Goal: Task Accomplishment & Management: Use online tool/utility

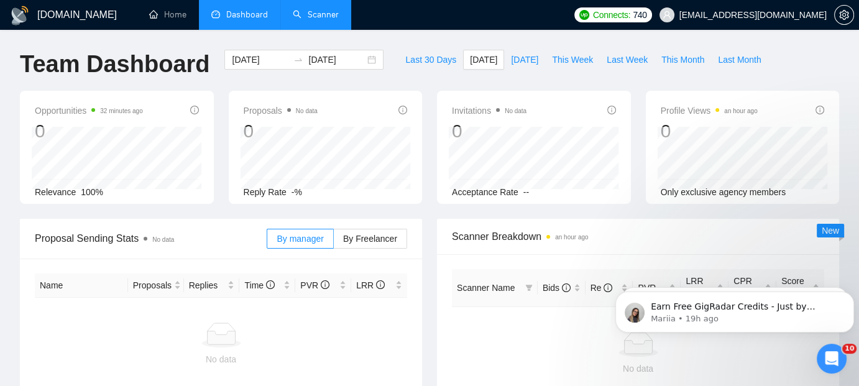
click at [318, 19] on link "Scanner" at bounding box center [316, 14] width 46 height 11
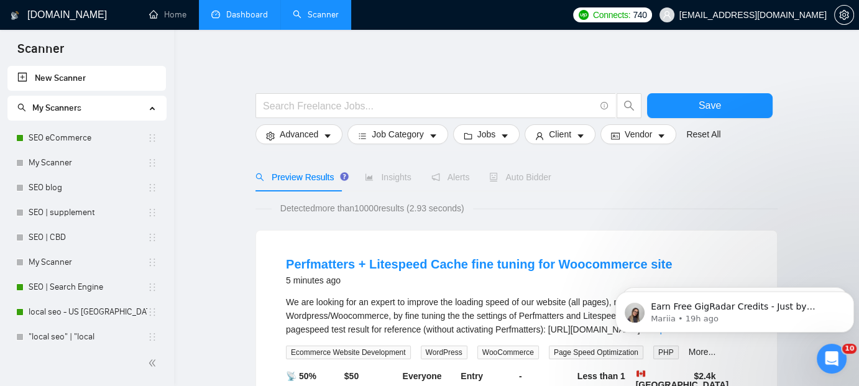
click at [251, 19] on link "Dashboard" at bounding box center [239, 14] width 57 height 11
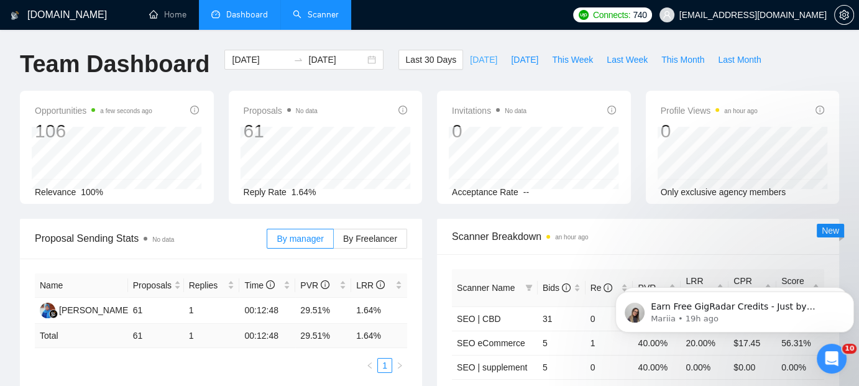
click at [479, 59] on button "[DATE]" at bounding box center [483, 60] width 41 height 20
type input "[DATE]"
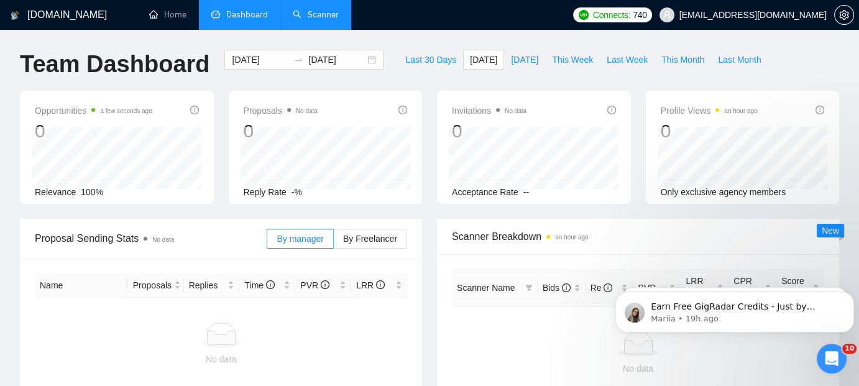
click at [323, 14] on link "Scanner" at bounding box center [316, 14] width 46 height 11
